Goal: Transaction & Acquisition: Obtain resource

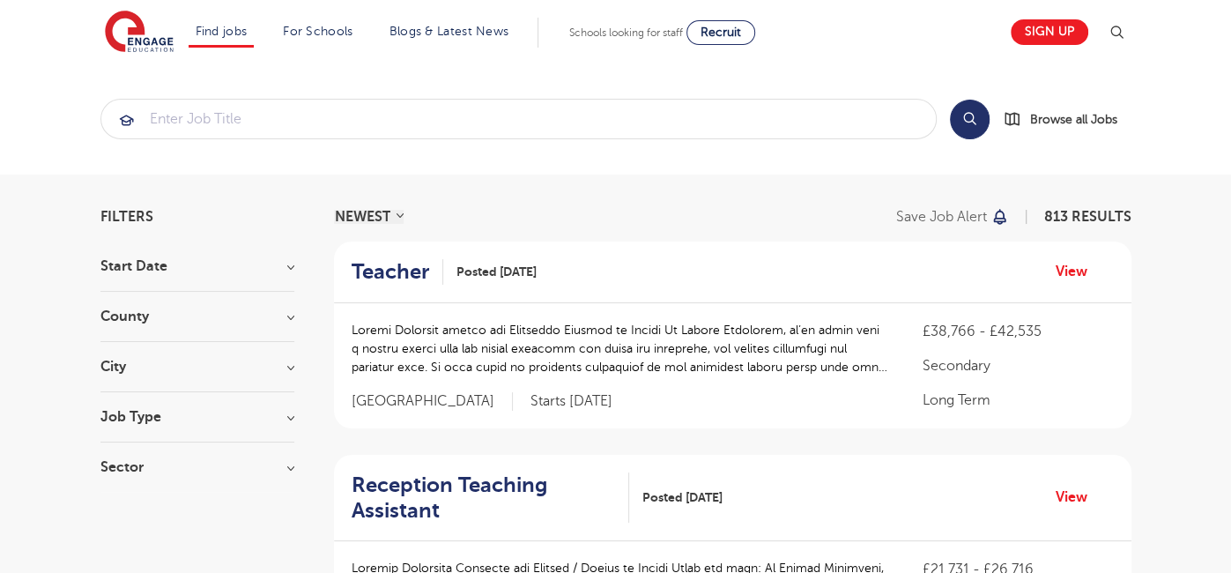
click at [289, 412] on h3 "Job Type" at bounding box center [197, 417] width 194 height 14
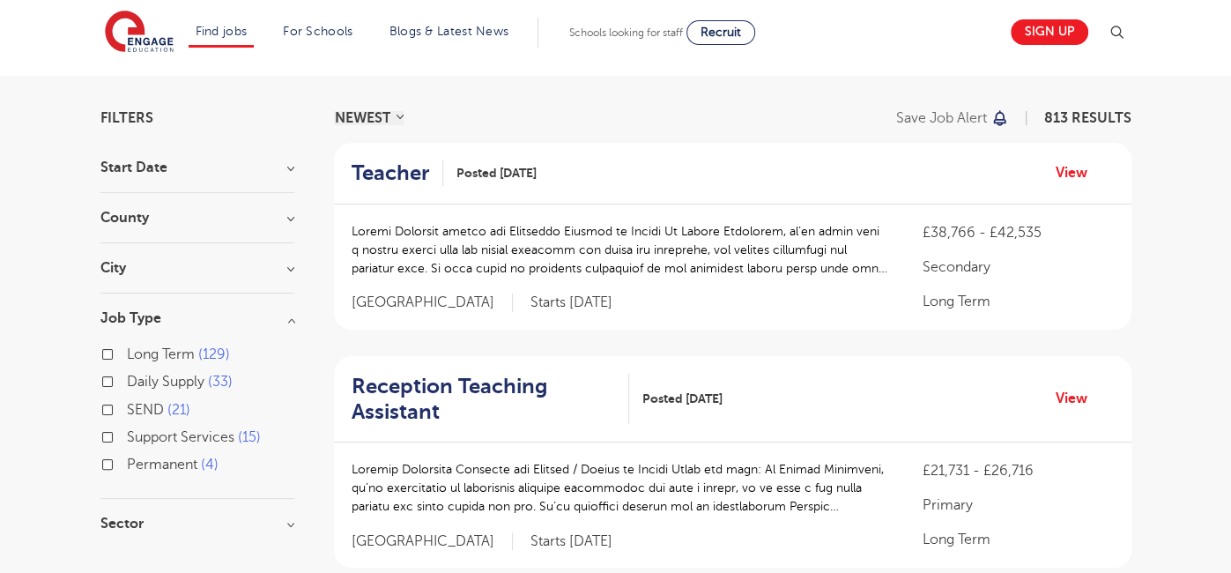
scroll to position [103, 0]
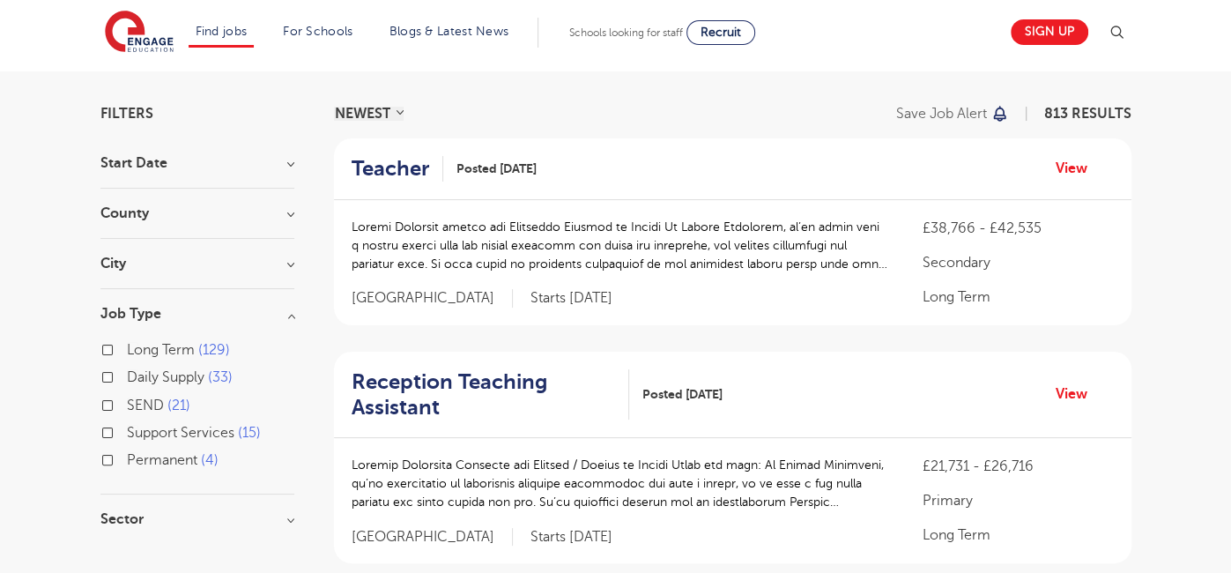
click at [127, 434] on label "Support Services 15" at bounding box center [194, 432] width 134 height 23
click at [127, 434] on input "Support Services 15" at bounding box center [132, 430] width 11 height 11
checkbox input "true"
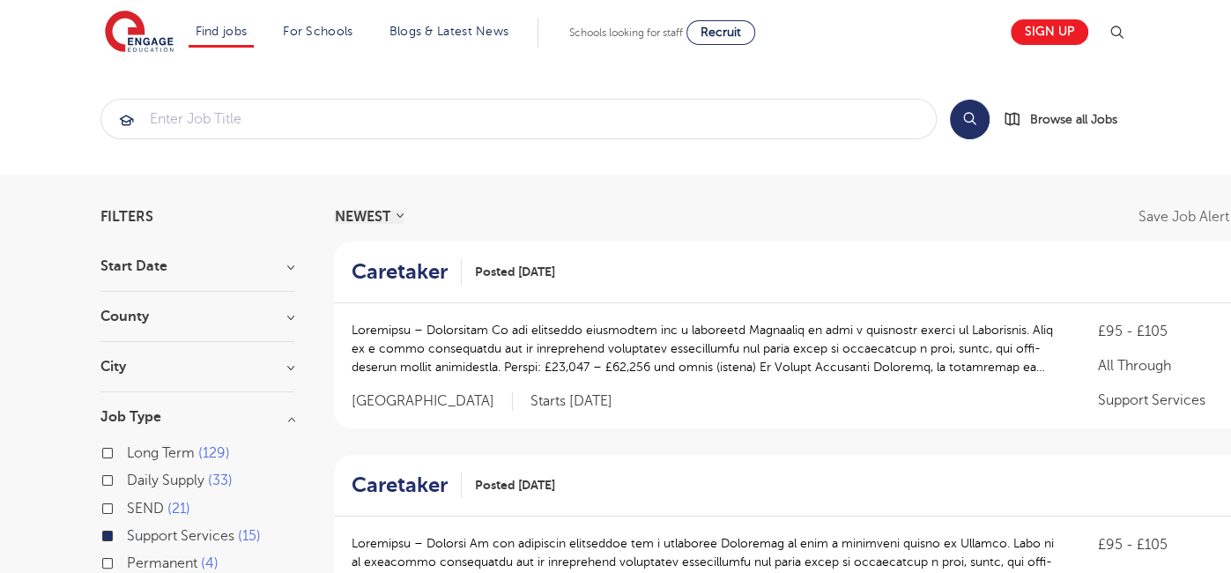
click at [283, 361] on h3 "City" at bounding box center [197, 367] width 194 height 14
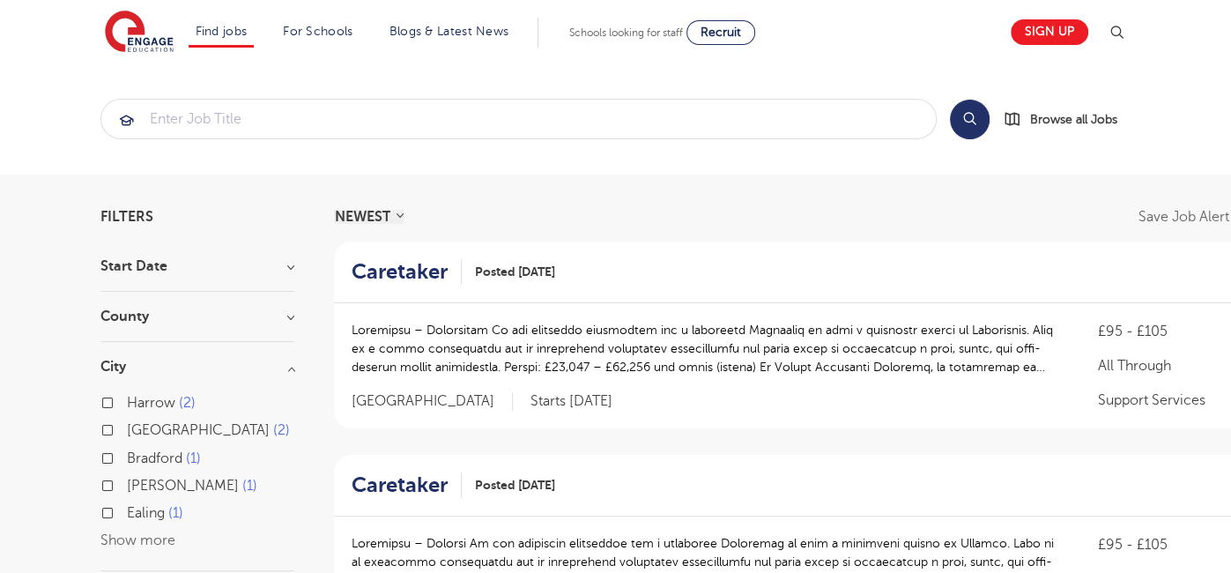
click at [127, 513] on label "Ealing 1" at bounding box center [155, 512] width 56 height 23
click at [127, 513] on input "Ealing 1" at bounding box center [132, 510] width 11 height 11
checkbox input "true"
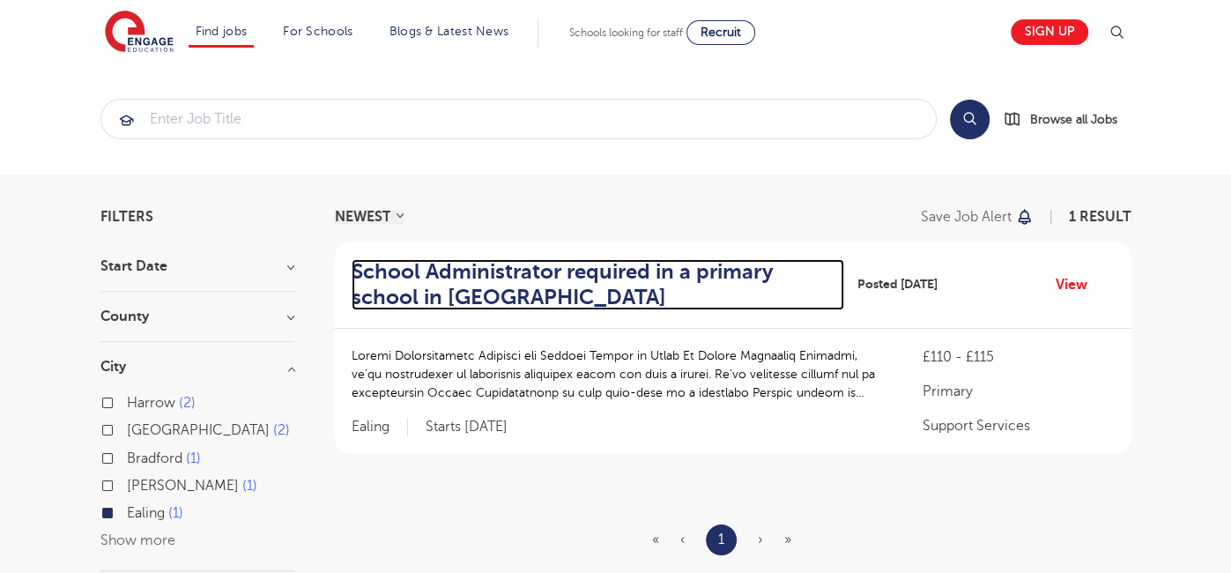
click at [567, 272] on h2 "School Administrator required in a primary school in [GEOGRAPHIC_DATA]" at bounding box center [591, 284] width 478 height 51
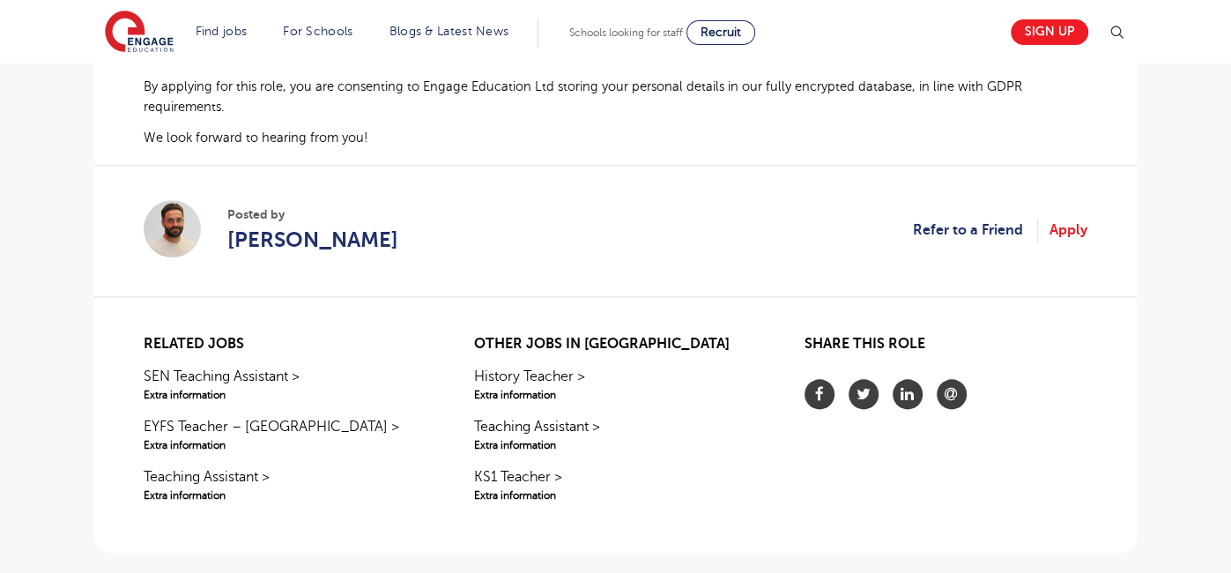
scroll to position [1410, 0]
